Goal: Ask a question: Seek information or help from site administrators or community

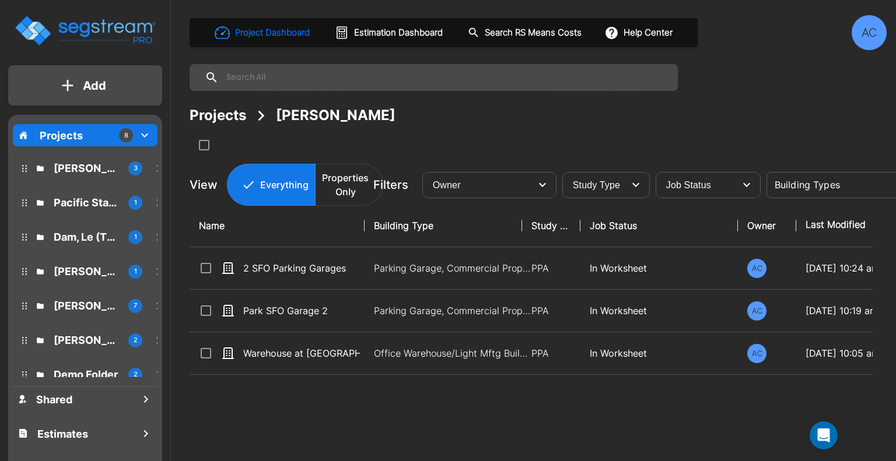
scroll to position [44, 0]
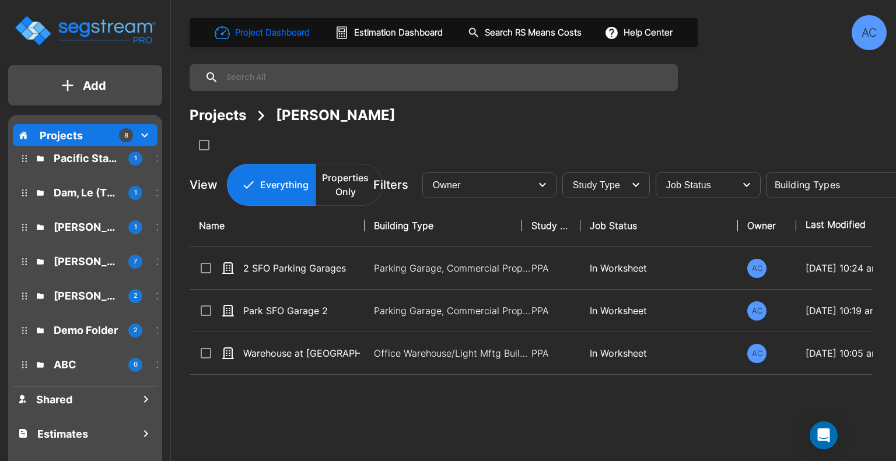
click at [80, 450] on div "Shared Estimates Trash" at bounding box center [85, 434] width 145 height 94
click at [79, 439] on h1 "Estimates" at bounding box center [62, 434] width 51 height 16
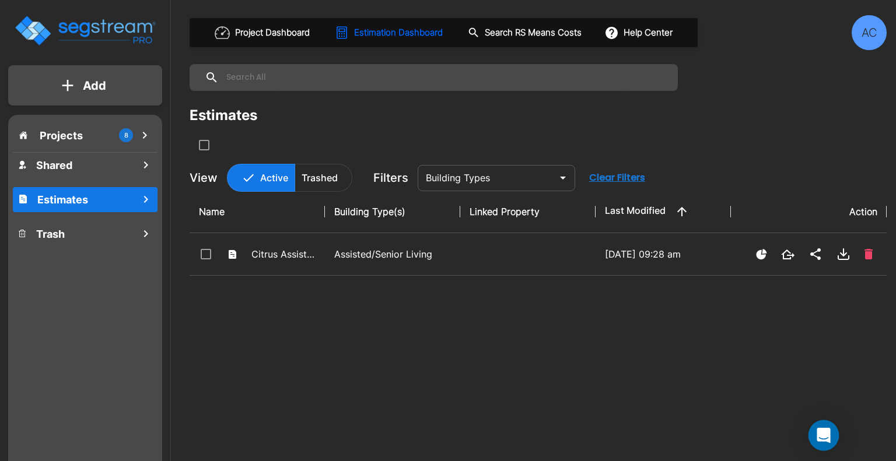
click at [834, 435] on div "Open Intercom Messenger" at bounding box center [824, 436] width 31 height 31
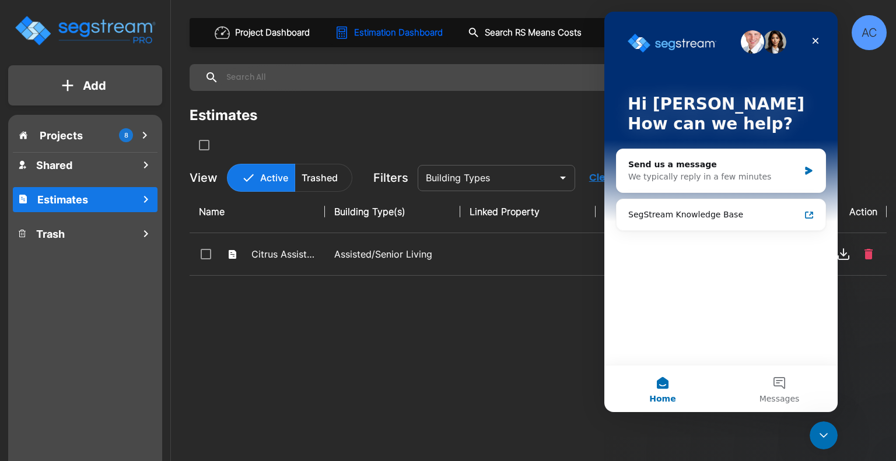
scroll to position [0, 0]
click at [700, 174] on div "We typically reply in a few minutes" at bounding box center [713, 177] width 171 height 12
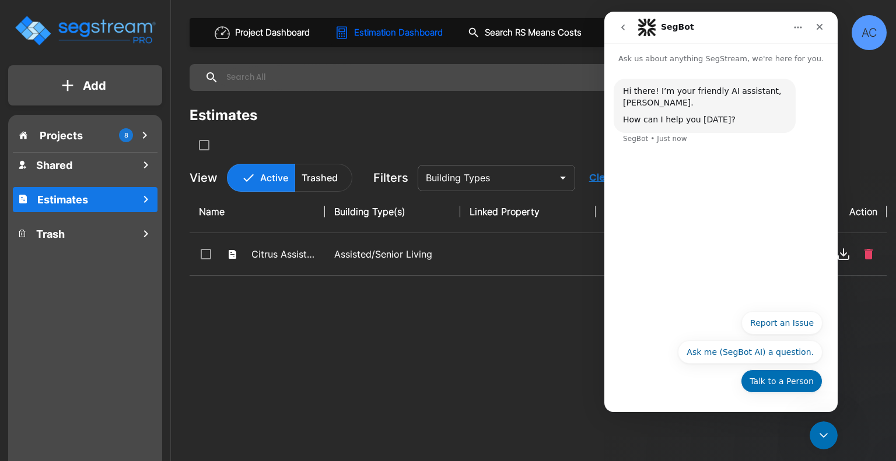
click at [787, 387] on button "Talk to a Person" at bounding box center [782, 381] width 82 height 23
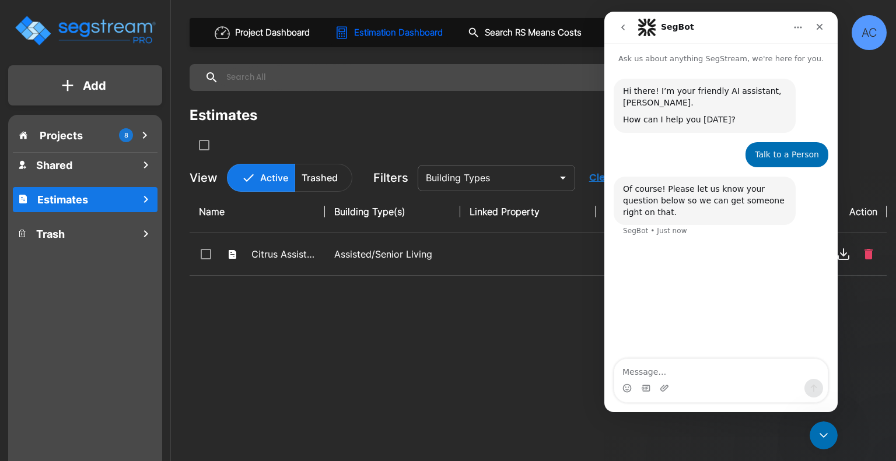
click at [722, 373] on textarea "Message…" at bounding box center [721, 369] width 214 height 20
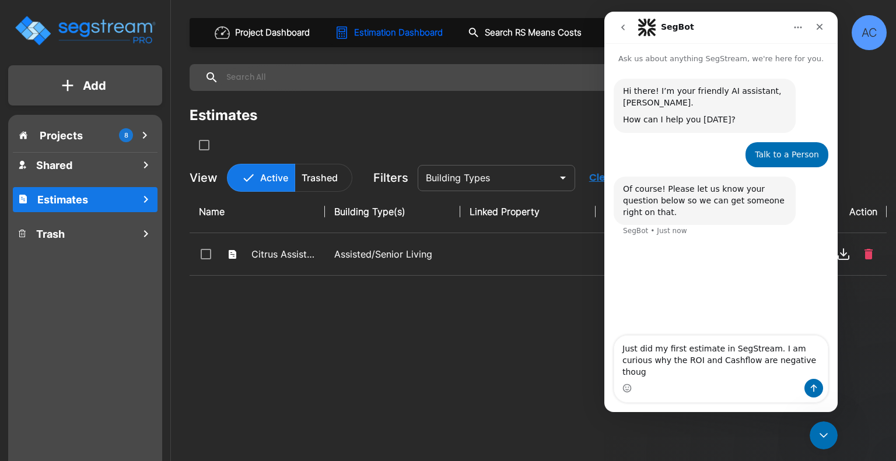
type textarea "Just did my first estimate in SegStream. I am curious why the ROI and Cashflow …"
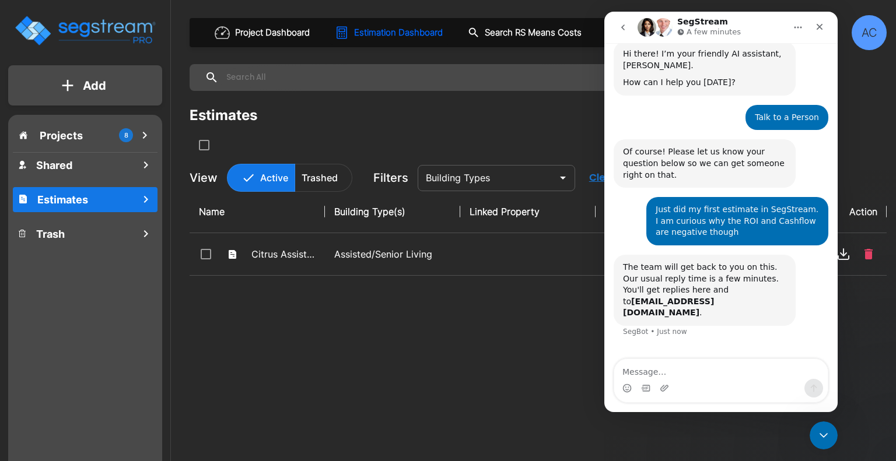
scroll to position [38, 0]
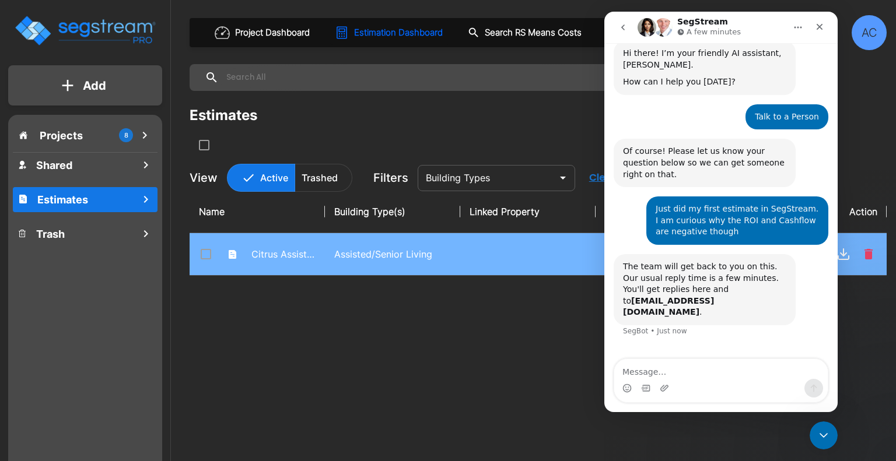
click at [377, 247] on p "Assisted/Senior Living" at bounding box center [392, 254] width 117 height 14
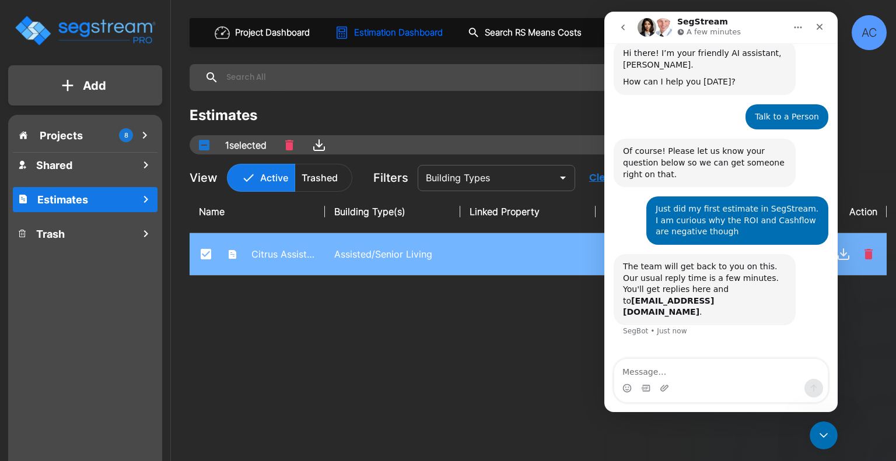
click at [383, 256] on p "Assisted/Senior Living" at bounding box center [392, 254] width 117 height 14
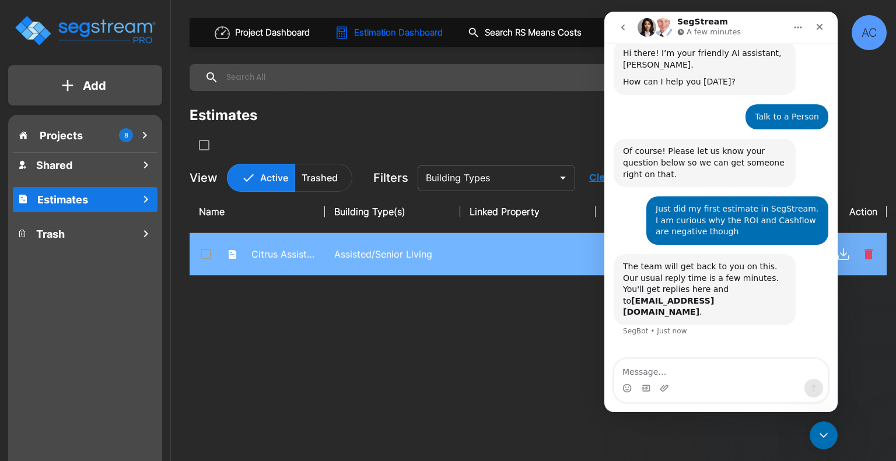
click at [383, 256] on p "Assisted/Senior Living" at bounding box center [392, 254] width 117 height 14
checkbox input "true"
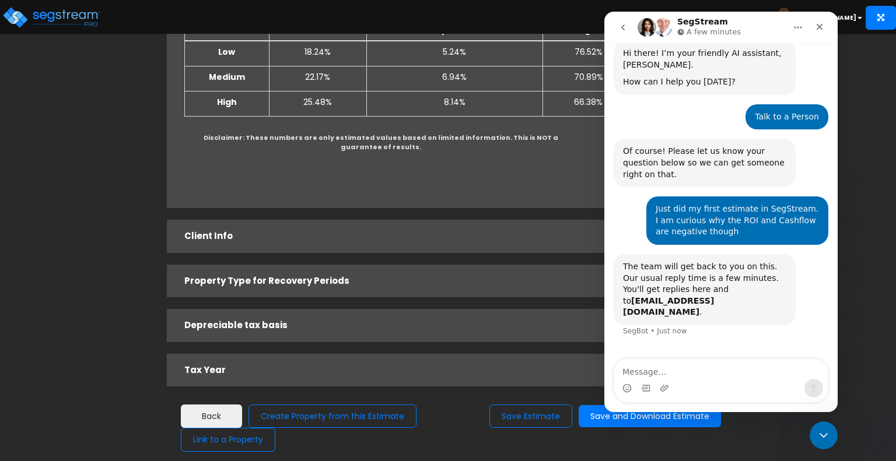
scroll to position [221, 0]
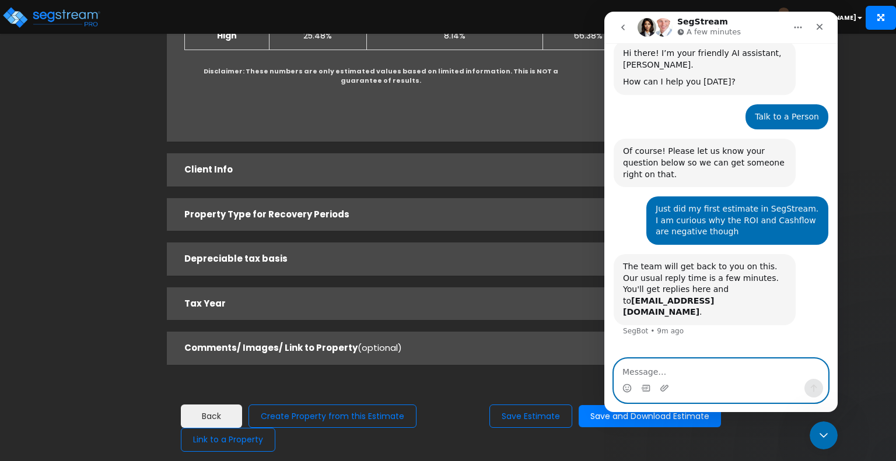
click at [684, 373] on textarea "Message…" at bounding box center [721, 369] width 214 height 20
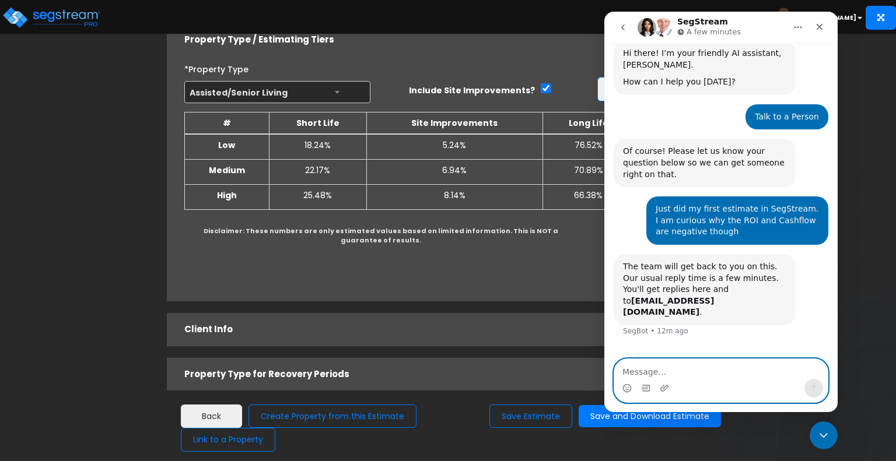
scroll to position [0, 0]
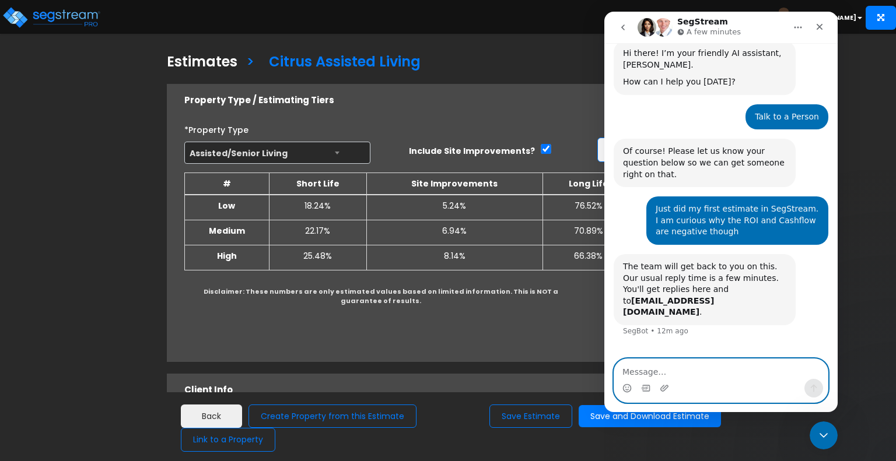
click at [648, 368] on textarea "Message…" at bounding box center [721, 369] width 214 height 20
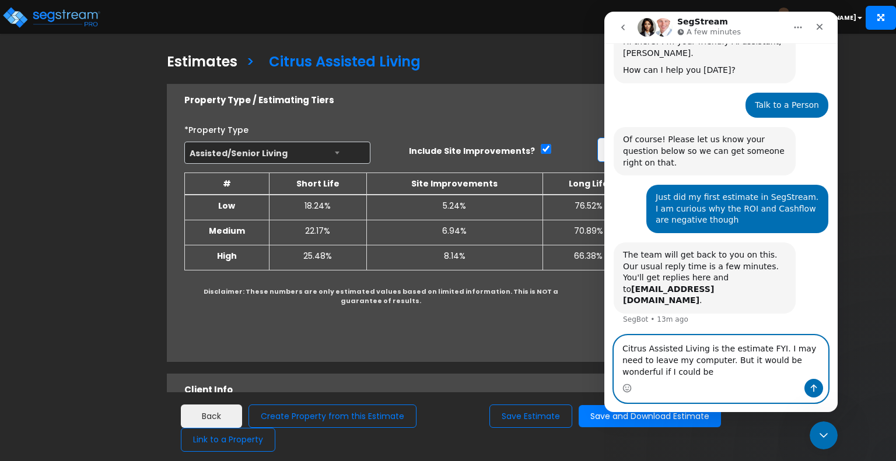
scroll to position [61, 0]
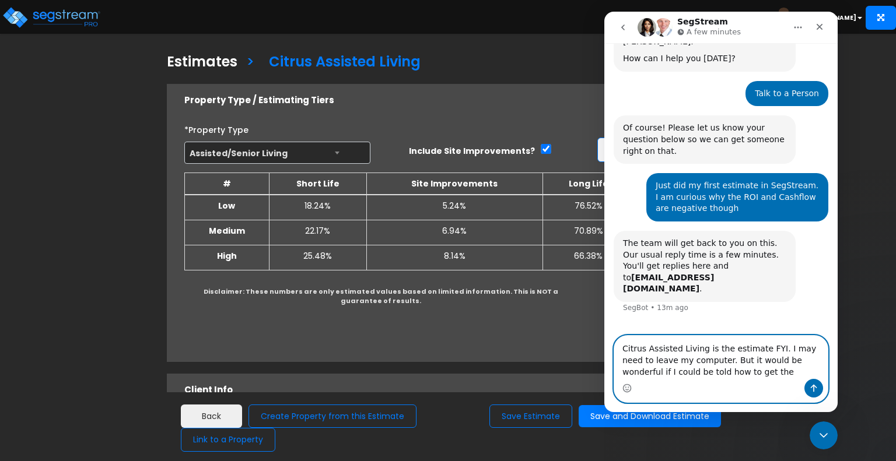
click at [737, 375] on textarea "Citrus Assisted Living is the estimate FYI. I may need to leave my computer. Bu…" at bounding box center [721, 357] width 214 height 43
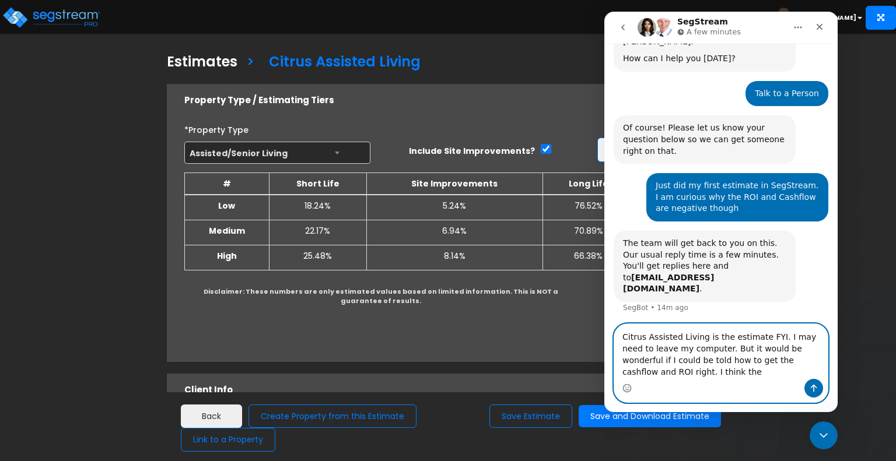
scroll to position [73, 0]
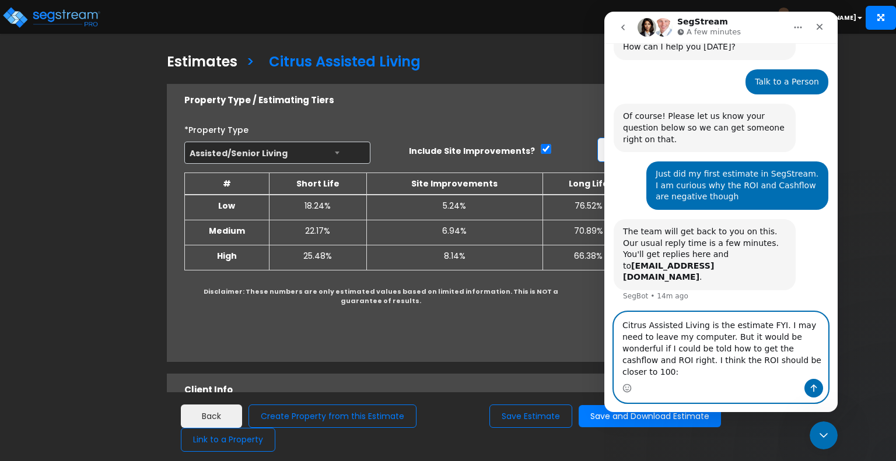
type textarea "Citrus Assisted Living is the estimate FYI. I may need to leave my computer. Bu…"
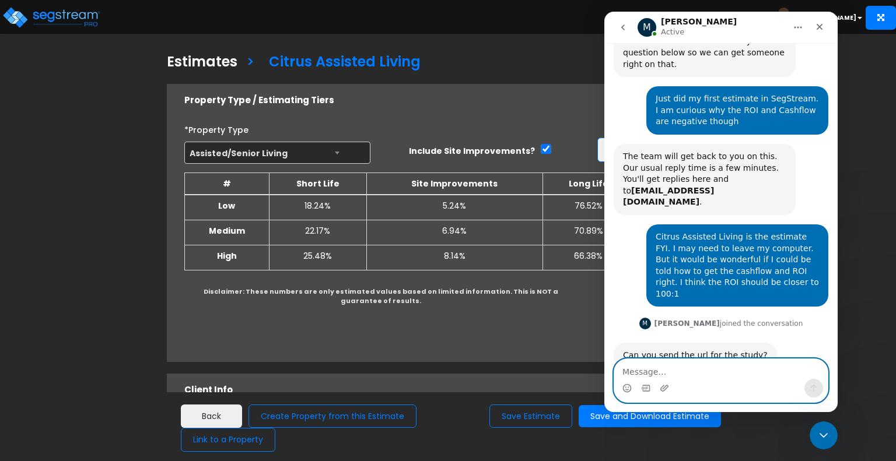
scroll to position [147, 0]
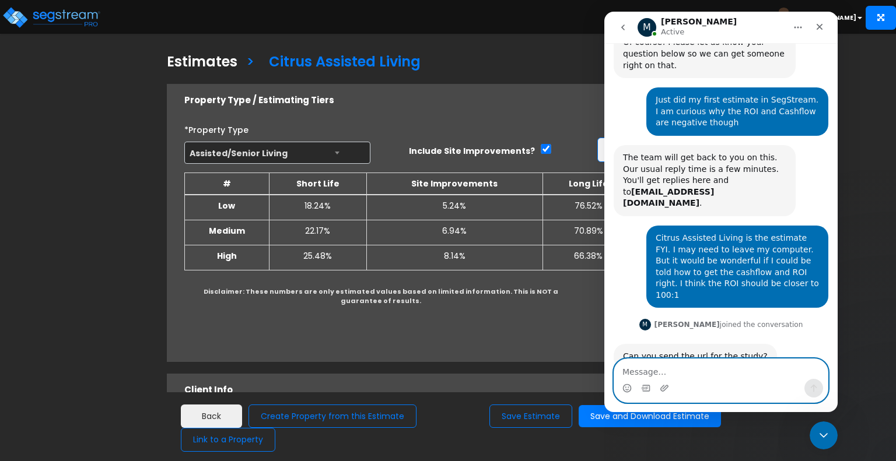
click at [653, 369] on textarea "Message…" at bounding box center [721, 369] width 214 height 20
paste textarea "https://enterprise.segstream.com/project/estimating-module/v2/1655/"
type textarea "https://enterprise.segstream.com/project/estimating-module/v2/1655/"
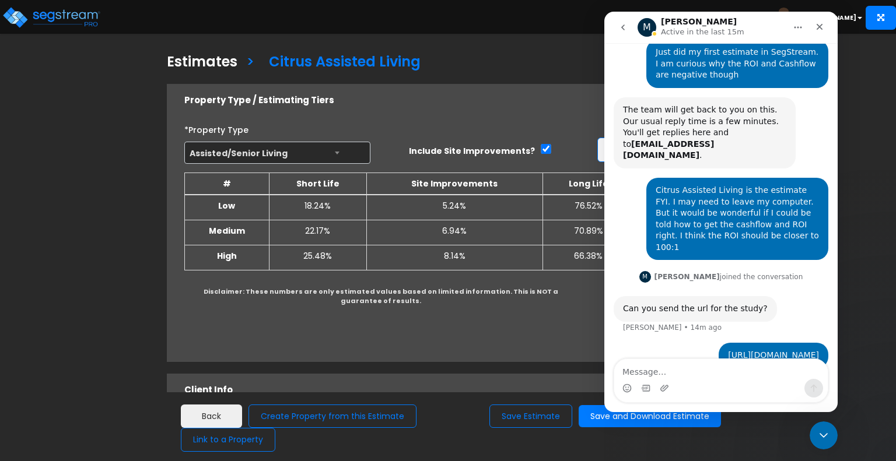
scroll to position [194, 0]
